Goal: Transaction & Acquisition: Purchase product/service

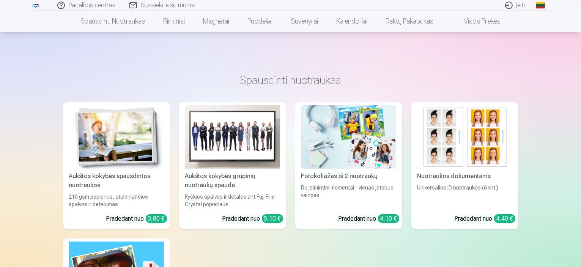
scroll to position [152, 0]
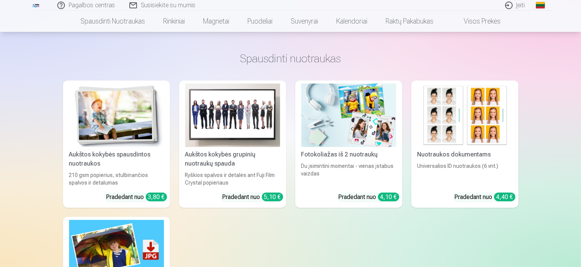
click at [229, 127] on img at bounding box center [232, 114] width 95 height 63
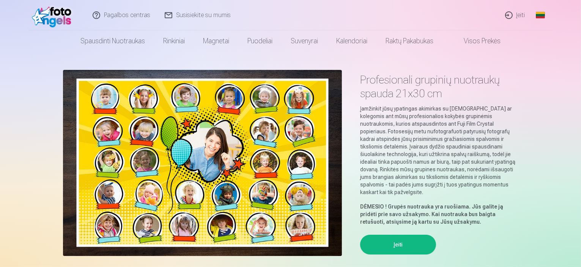
click at [409, 236] on button "Įeiti" at bounding box center [398, 244] width 76 height 20
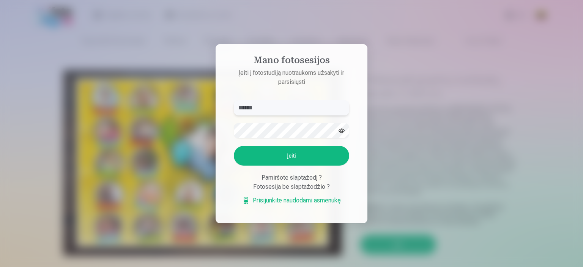
click at [267, 109] on input "******" at bounding box center [291, 107] width 115 height 15
type input "**********"
click at [340, 129] on button "button" at bounding box center [341, 130] width 14 height 14
click at [290, 158] on button "Įeiti" at bounding box center [291, 156] width 115 height 20
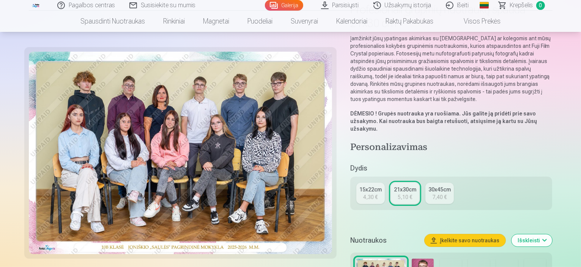
scroll to position [190, 0]
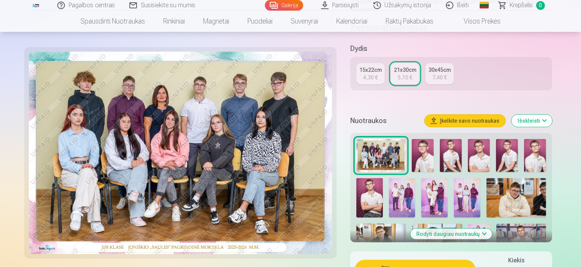
click at [208, 162] on img at bounding box center [180, 153] width 303 height 202
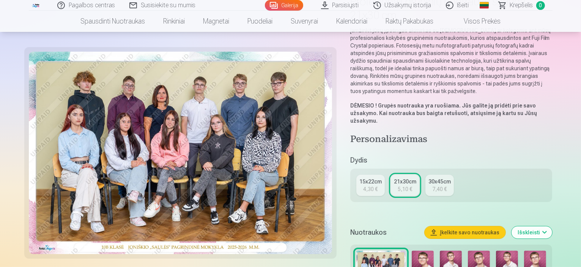
scroll to position [152, 0]
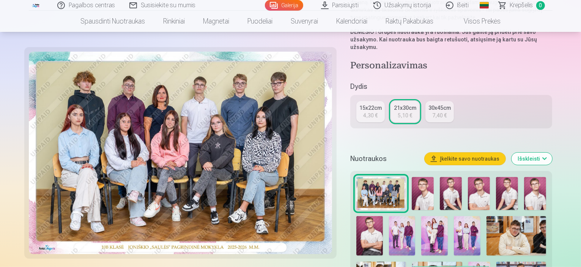
click at [395, 177] on img at bounding box center [381, 193] width 50 height 33
click at [389, 216] on img at bounding box center [402, 236] width 27 height 40
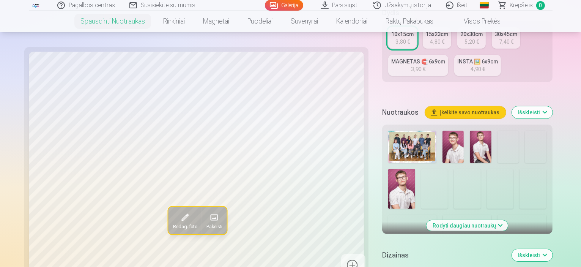
scroll to position [266, 0]
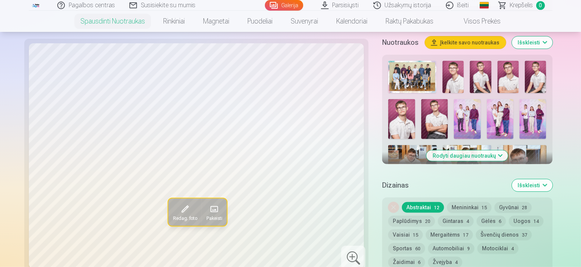
click at [415, 184] on img at bounding box center [401, 204] width 27 height 40
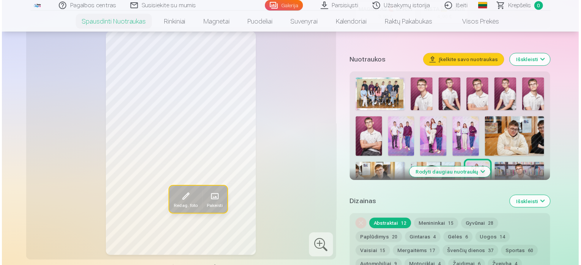
scroll to position [228, 0]
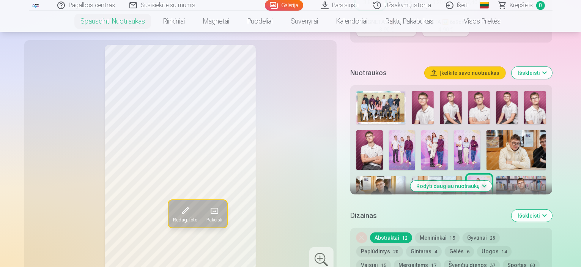
click at [423, 104] on img at bounding box center [423, 107] width 22 height 33
click at [384, 93] on img at bounding box center [381, 107] width 50 height 33
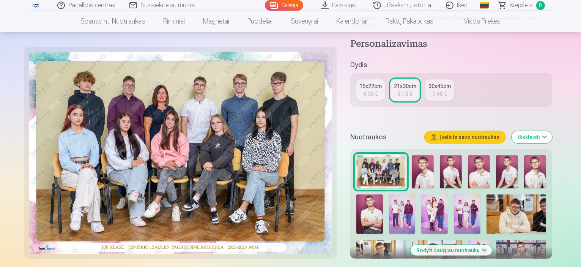
scroll to position [190, 0]
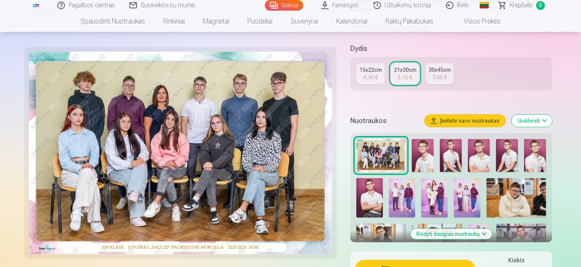
click at [552, 115] on button "Išskleisti" at bounding box center [531, 121] width 41 height 12
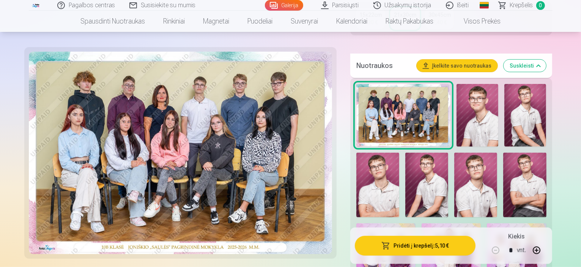
scroll to position [228, 0]
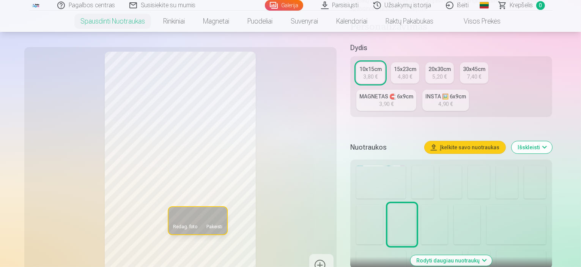
scroll to position [190, 0]
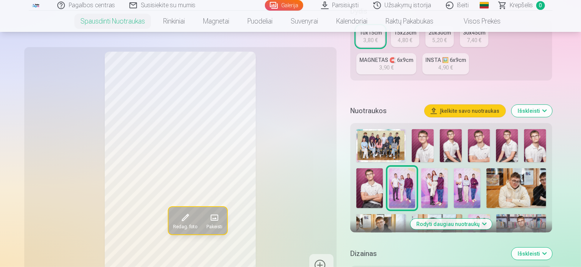
click at [452, 144] on img at bounding box center [451, 145] width 22 height 33
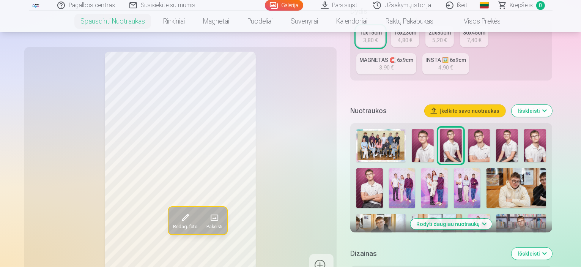
click at [488, 135] on img at bounding box center [479, 145] width 22 height 33
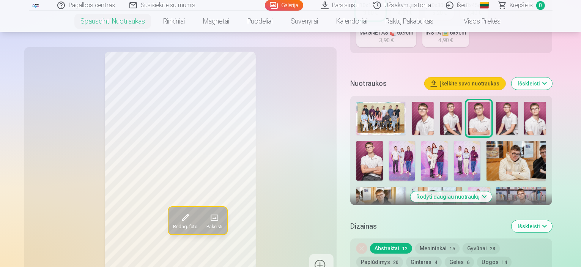
scroll to position [266, 0]
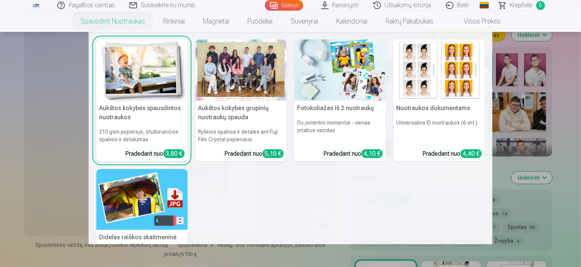
click at [243, 82] on div at bounding box center [240, 69] width 91 height 61
